Goal: Information Seeking & Learning: Learn about a topic

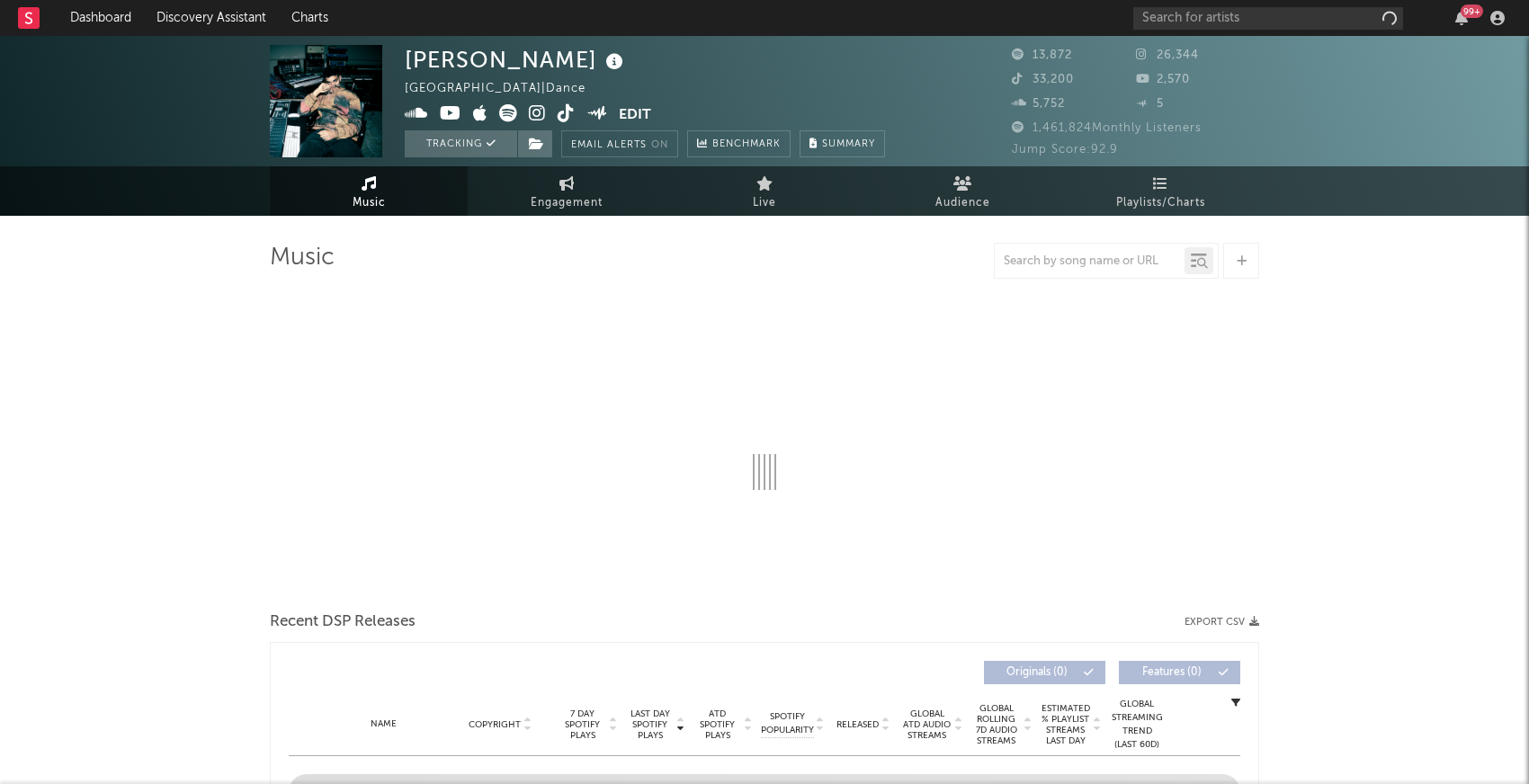
select select "6m"
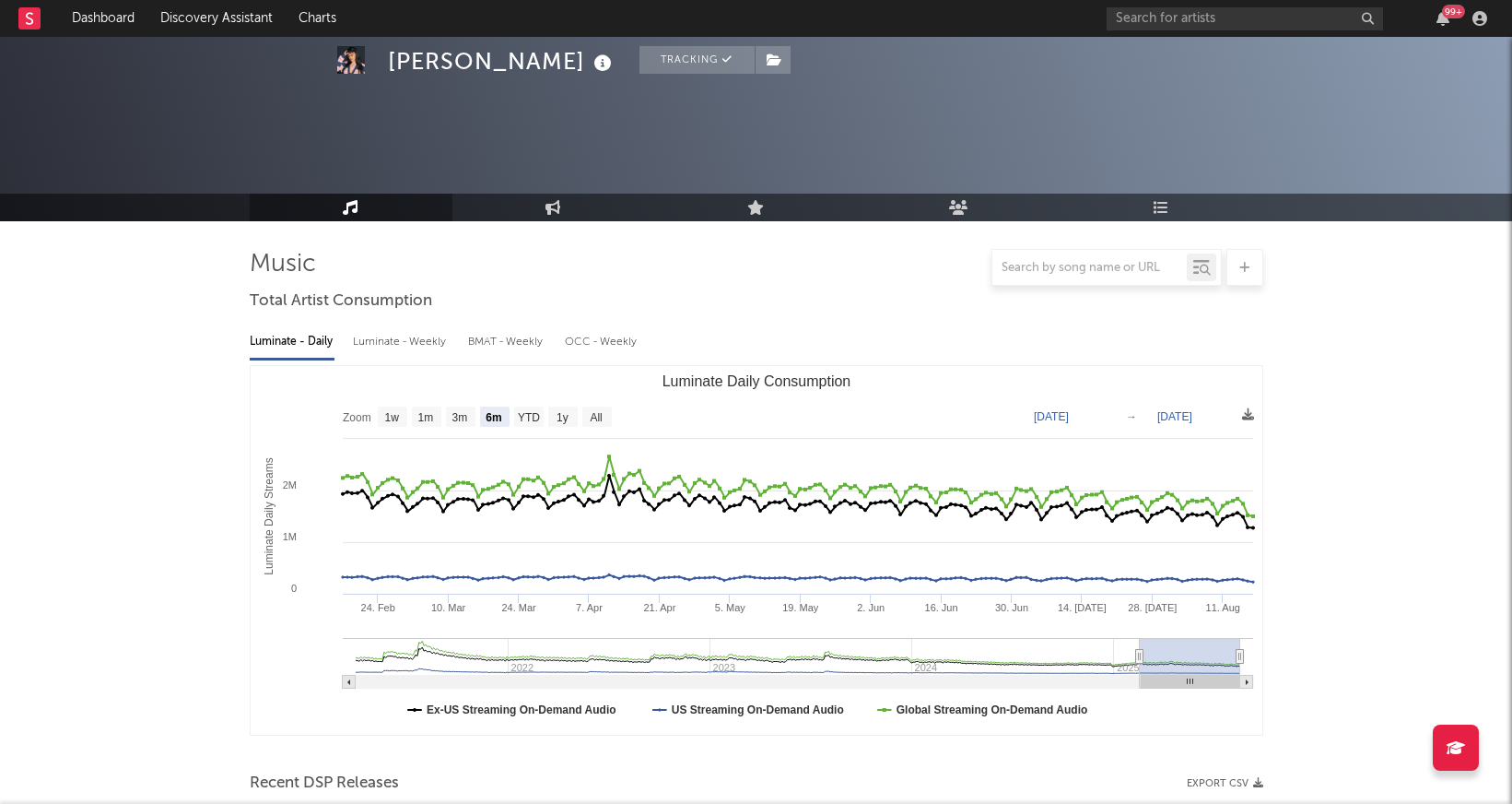
select select "6m"
select select "3m"
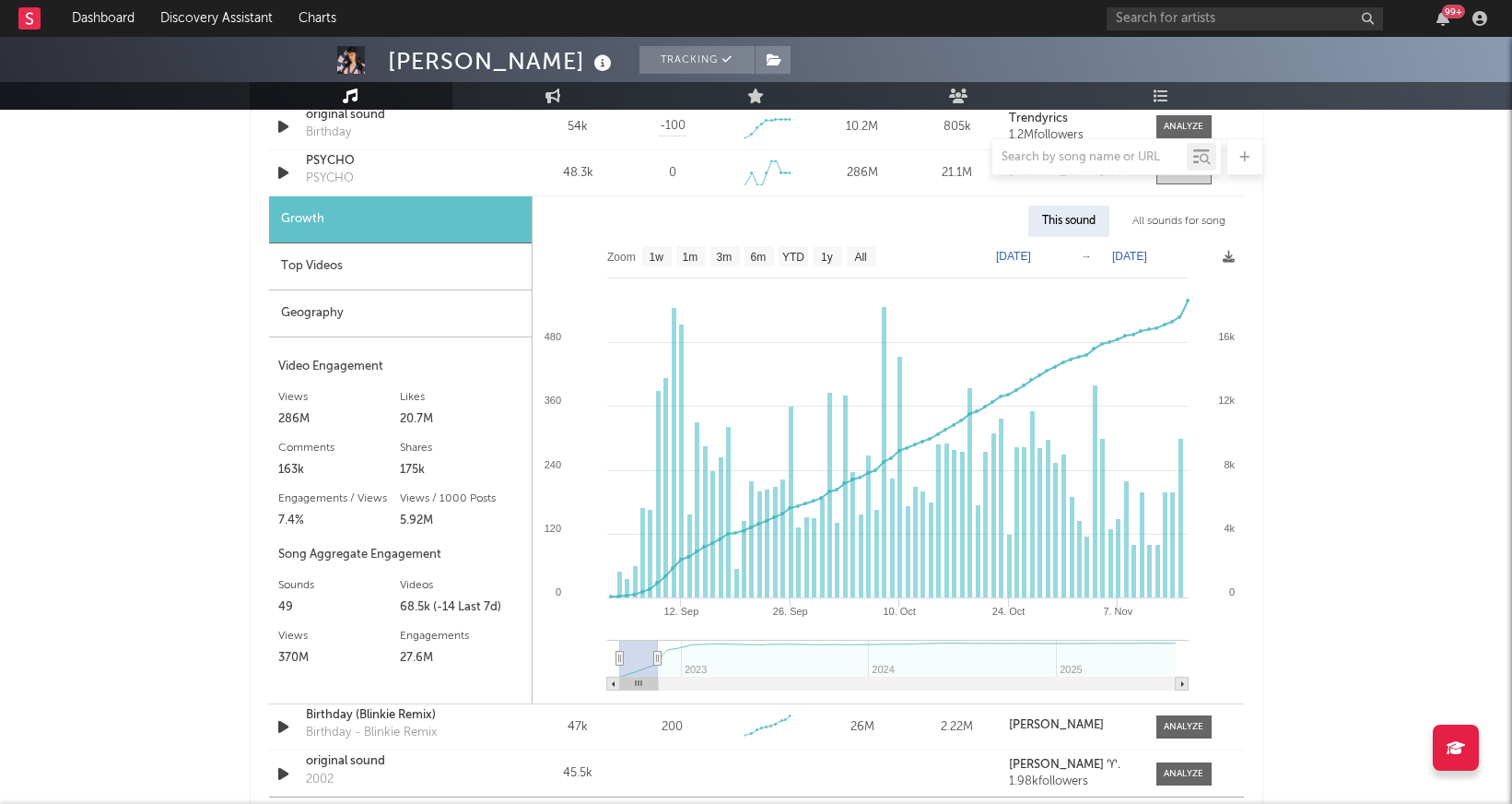
drag, startPoint x: 616, startPoint y: 662, endPoint x: 585, endPoint y: 661, distance: 31.0
click at [585, 661] on icon "Created with Highcharts 10.3.3 12. Sep 26. Sep 10. Oct 24. Oct 7. Nov 2023 2024…" at bounding box center [888, 471] width 711 height 467
click at [584, 661] on rect at bounding box center [888, 471] width 711 height 467
drag, startPoint x: 636, startPoint y: 568, endPoint x: 646, endPoint y: 554, distance: 17.2
type input "2022-09-05"
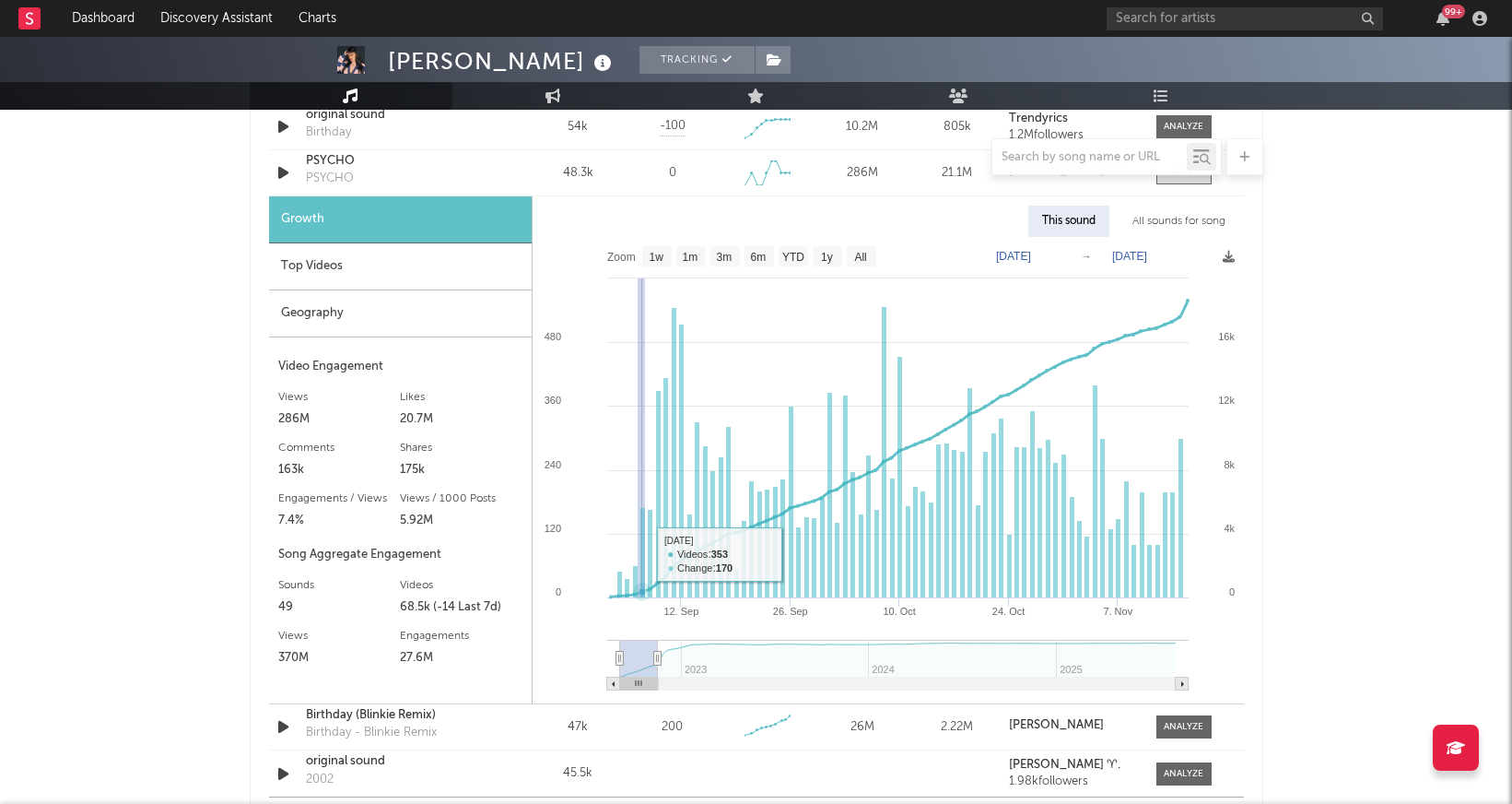
type input "2022-09-07"
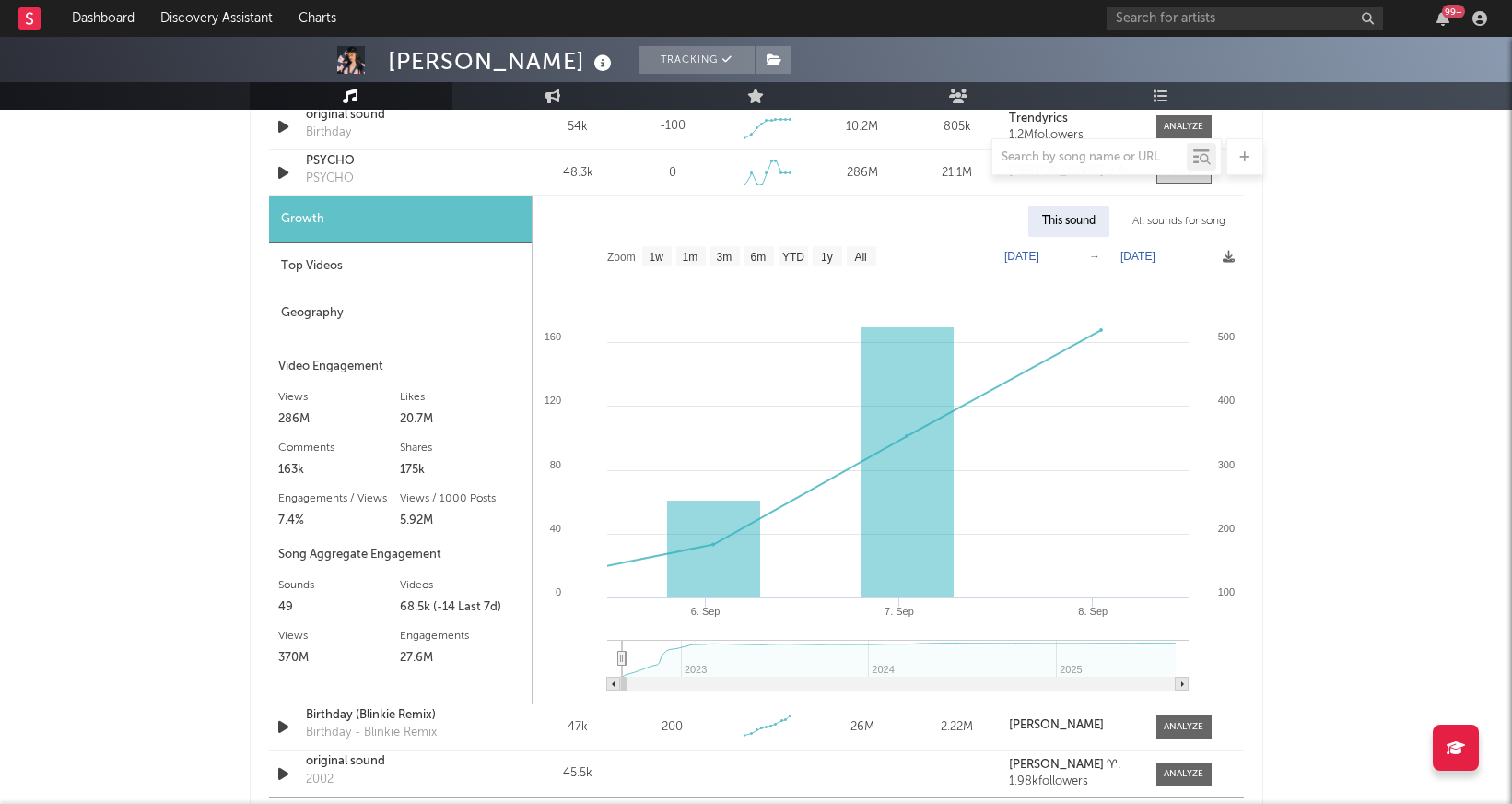
type input "2022-09-07"
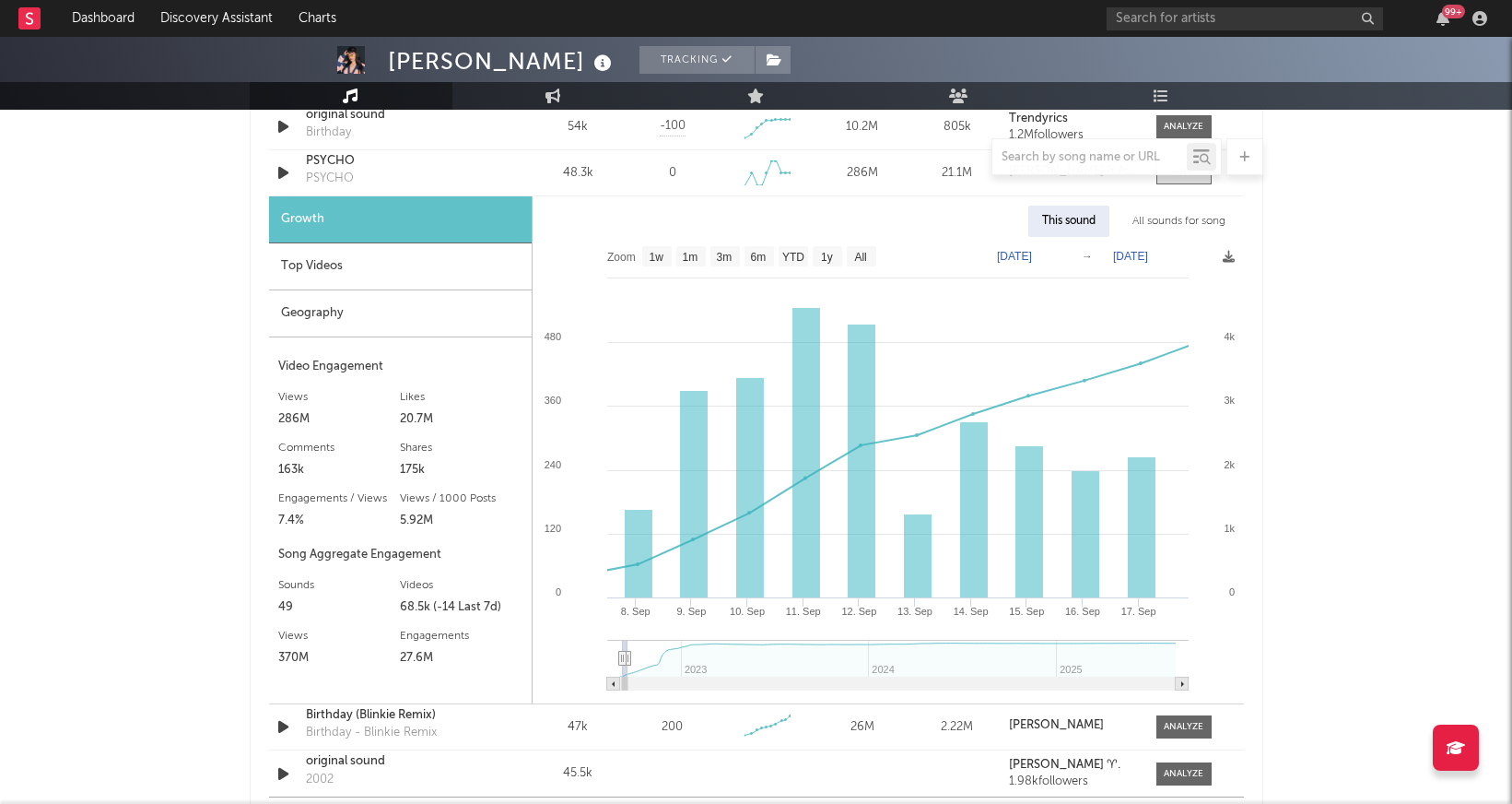
type input "2022-10-05"
select select "1m"
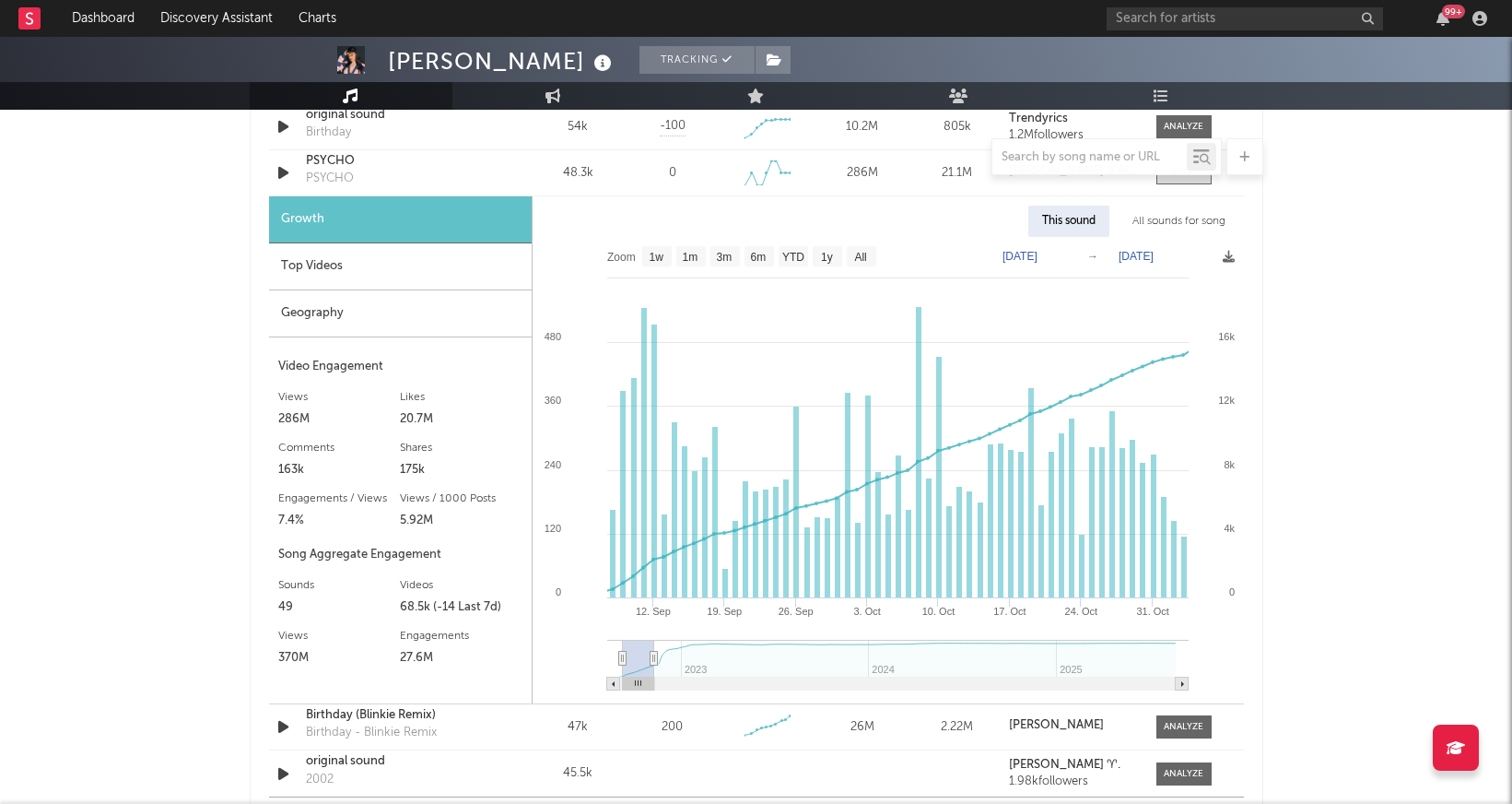
type input "2022-11-16"
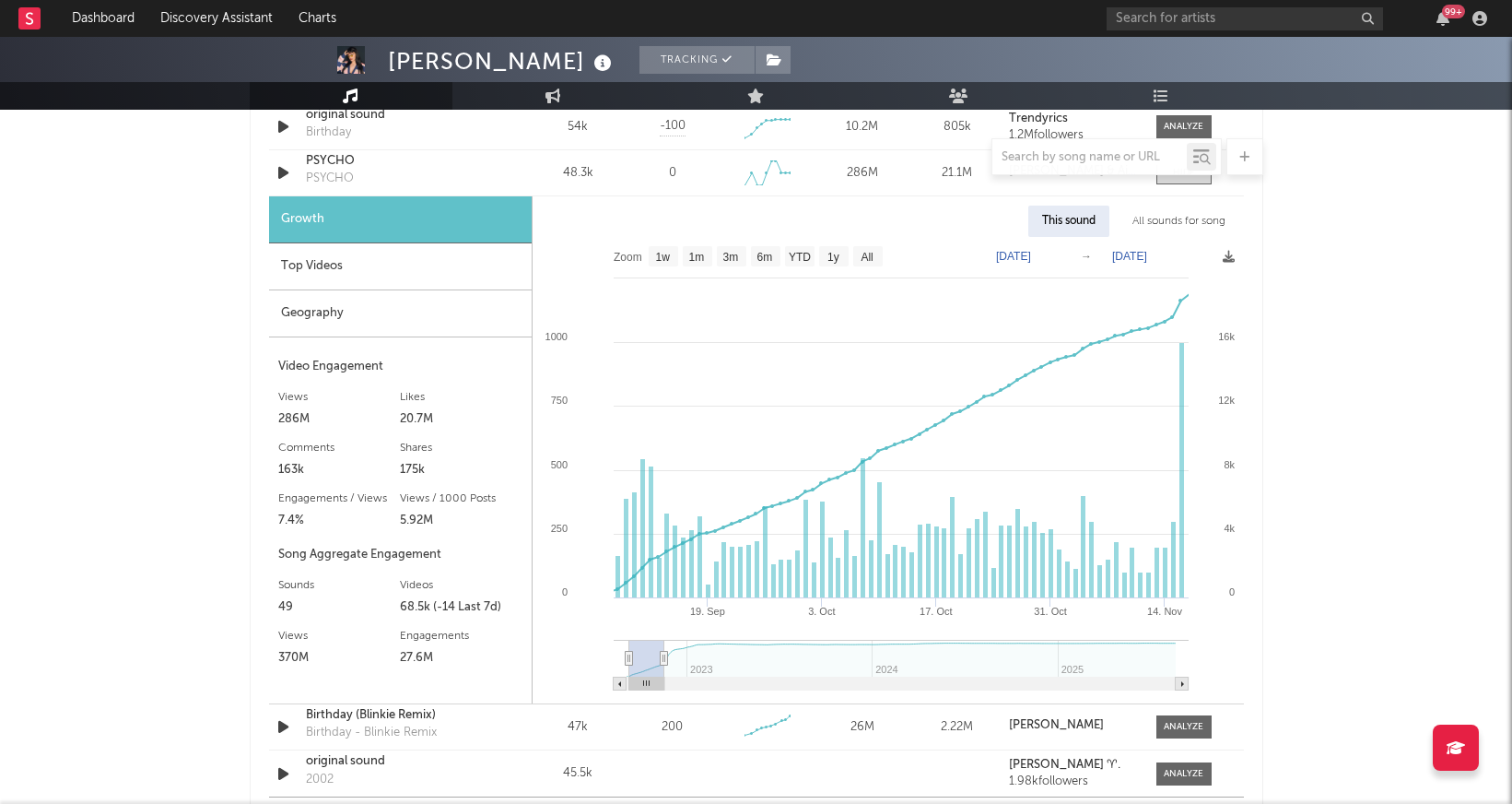
drag, startPoint x: 621, startPoint y: 652, endPoint x: 664, endPoint y: 647, distance: 43.3
click at [664, 647] on g at bounding box center [901, 665] width 575 height 51
type input "2022-09-06"
type input "2022-11-14"
type input "2022-09-03"
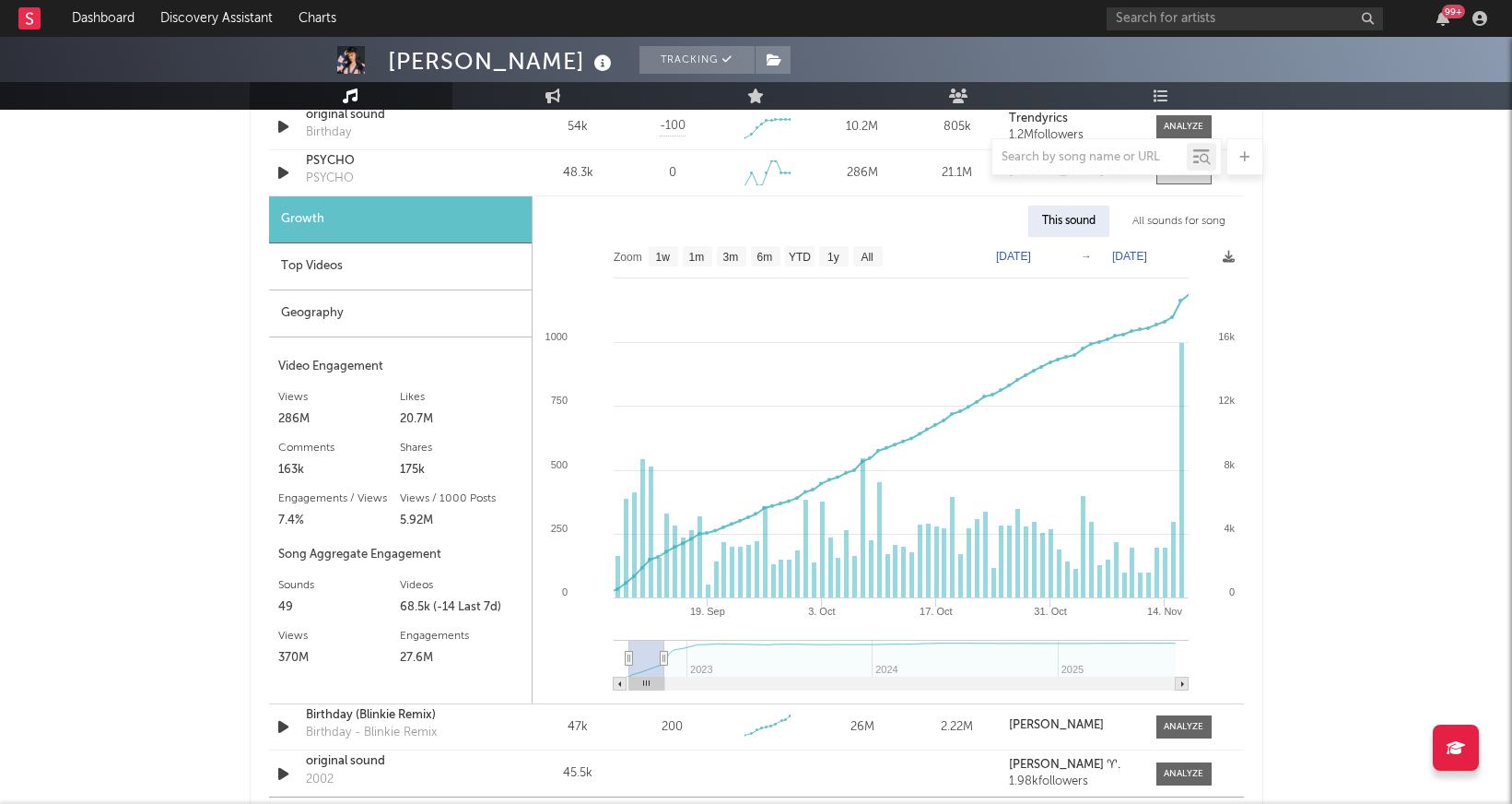
type input "2022-11-10"
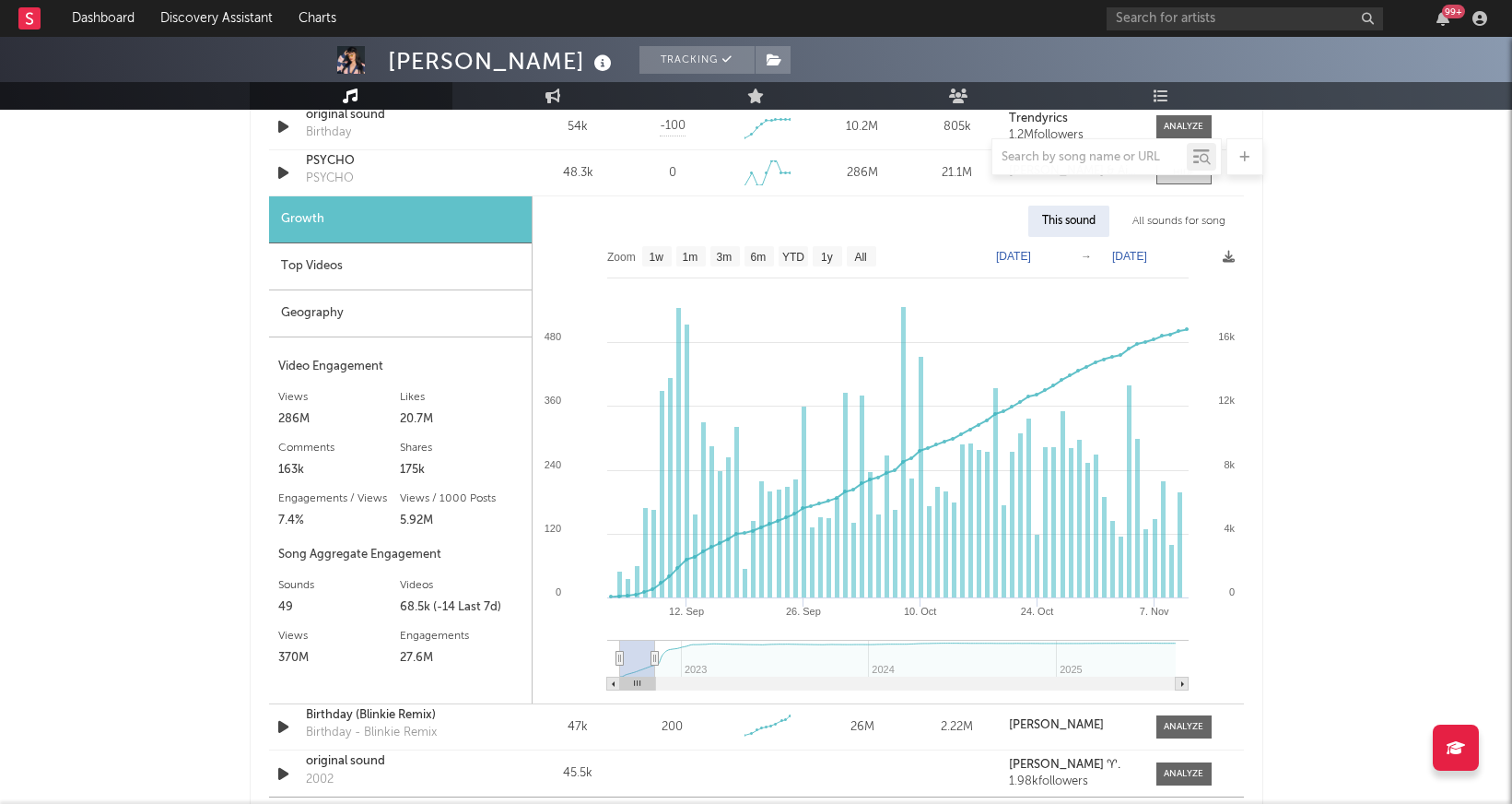
drag, startPoint x: 642, startPoint y: 674, endPoint x: 619, endPoint y: 673, distance: 23.0
click at [620, 671] on rect at bounding box center [637, 658] width 35 height 37
click at [749, 541] on icon at bounding box center [899, 462] width 575 height 267
